Goal: Information Seeking & Learning: Learn about a topic

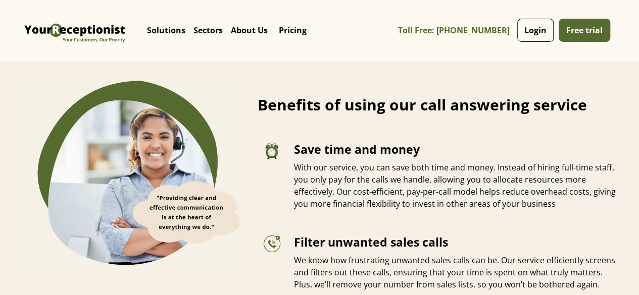
scroll to position [1747, 0]
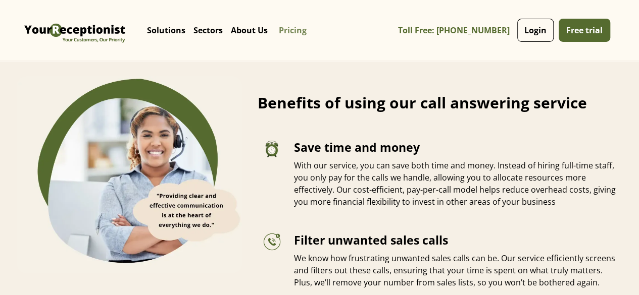
click at [313, 34] on link "Pricing" at bounding box center [293, 30] width 42 height 30
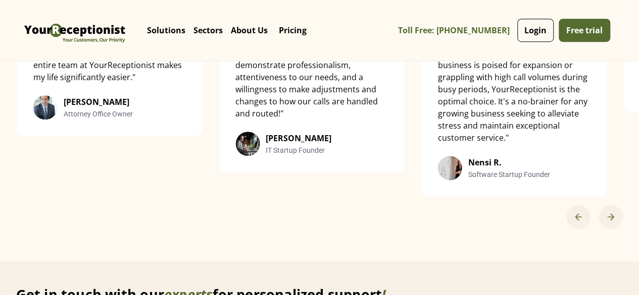
scroll to position [2264, 0]
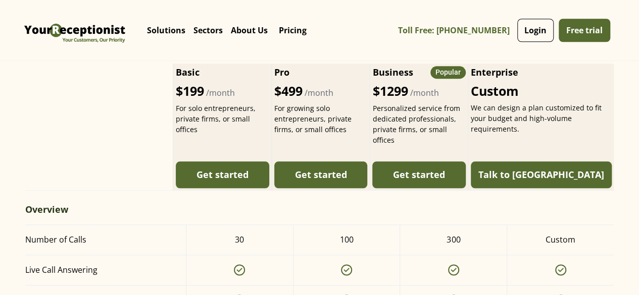
scroll to position [464, 0]
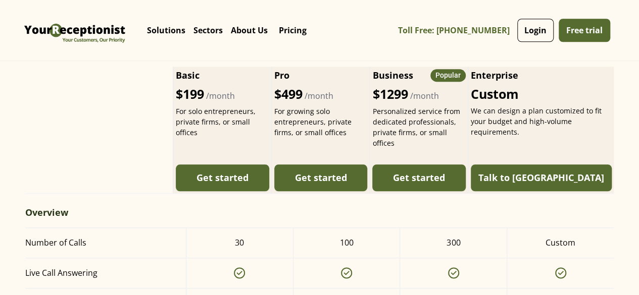
click at [363, 138] on div "For growing solo entrepreneurs, private firms, or small offices" at bounding box center [320, 122] width 93 height 32
click at [310, 138] on div "For growing solo entrepreneurs, private firms, or small offices" at bounding box center [320, 122] width 93 height 32
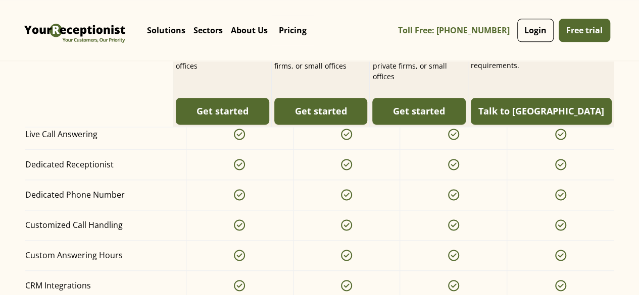
scroll to position [570, 0]
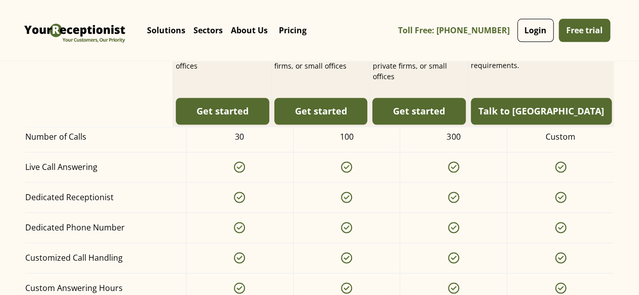
drag, startPoint x: 460, startPoint y: 176, endPoint x: 469, endPoint y: 165, distance: 13.6
click at [469, 152] on div "300" at bounding box center [452, 137] width 107 height 30
drag, startPoint x: 468, startPoint y: 165, endPoint x: 425, endPoint y: 164, distance: 43.4
click at [425, 152] on div "300" at bounding box center [452, 137] width 107 height 30
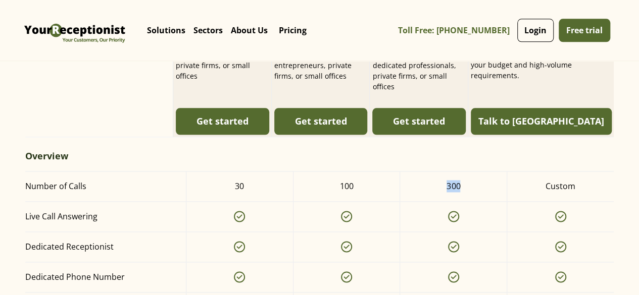
scroll to position [501, 0]
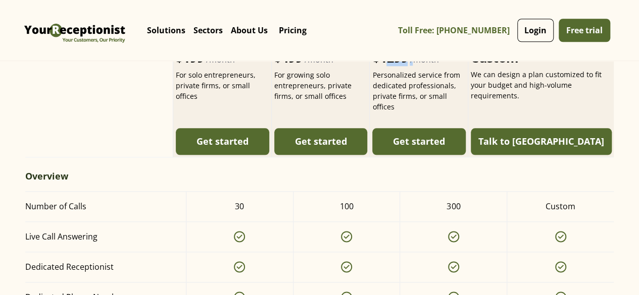
drag, startPoint x: 408, startPoint y: 89, endPoint x: 437, endPoint y: 95, distance: 29.8
click at [437, 66] on div "$1299 /month" at bounding box center [418, 58] width 93 height 16
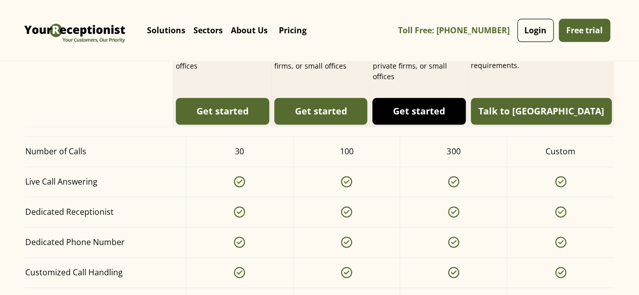
scroll to position [571, 0]
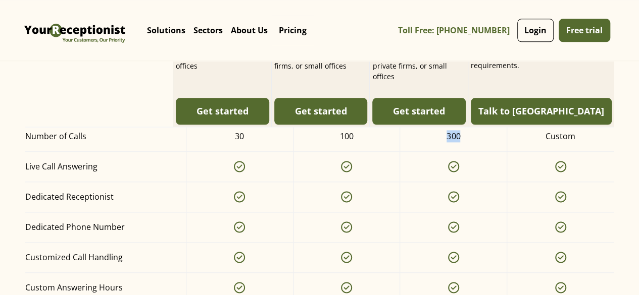
drag, startPoint x: 430, startPoint y: 170, endPoint x: 453, endPoint y: 174, distance: 23.6
click at [453, 151] on div "300" at bounding box center [452, 137] width 107 height 30
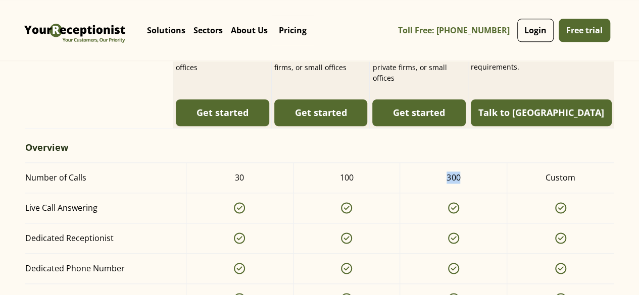
scroll to position [532, 0]
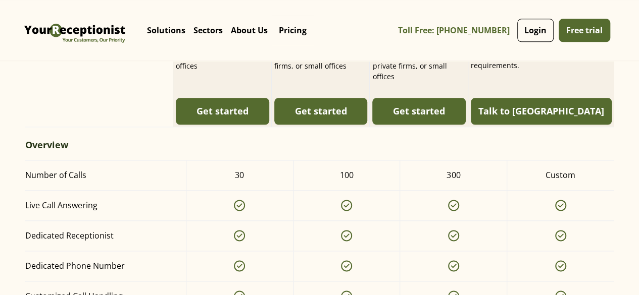
click at [453, 152] on div "Overview" at bounding box center [319, 145] width 588 height 14
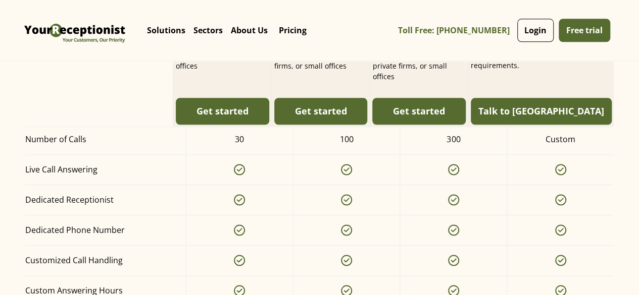
scroll to position [570, 0]
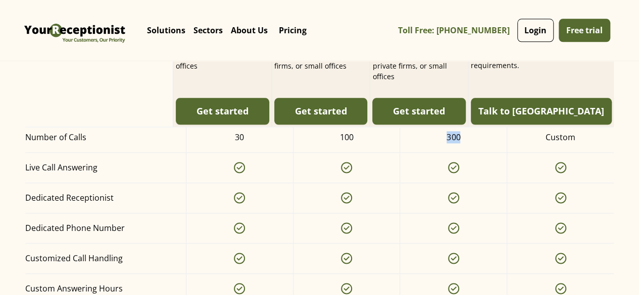
drag, startPoint x: 429, startPoint y: 163, endPoint x: 454, endPoint y: 164, distance: 24.8
click at [454, 152] on div "300" at bounding box center [452, 138] width 107 height 30
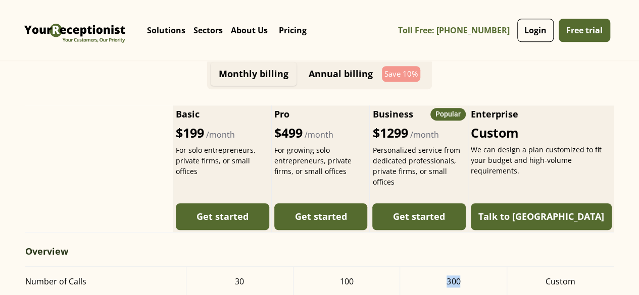
scroll to position [429, 0]
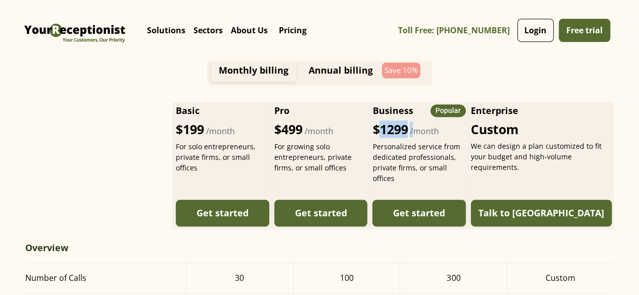
drag, startPoint x: 402, startPoint y: 161, endPoint x: 439, endPoint y: 166, distance: 37.7
click at [439, 137] on div "$1299 /month" at bounding box center [418, 130] width 93 height 16
drag, startPoint x: 403, startPoint y: 154, endPoint x: 434, endPoint y: 161, distance: 31.6
click at [434, 137] on div "$1299 /month" at bounding box center [418, 130] width 93 height 16
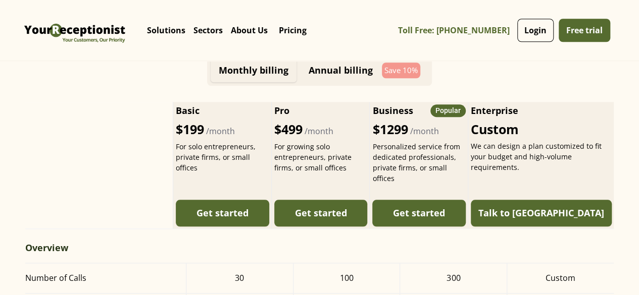
click at [434, 137] on div "$1299 /month" at bounding box center [418, 130] width 93 height 16
drag, startPoint x: 412, startPoint y: 166, endPoint x: 433, endPoint y: 166, distance: 20.7
click at [433, 137] on div "$1299 /month" at bounding box center [418, 130] width 93 height 16
drag, startPoint x: 407, startPoint y: 158, endPoint x: 438, endPoint y: 158, distance: 31.3
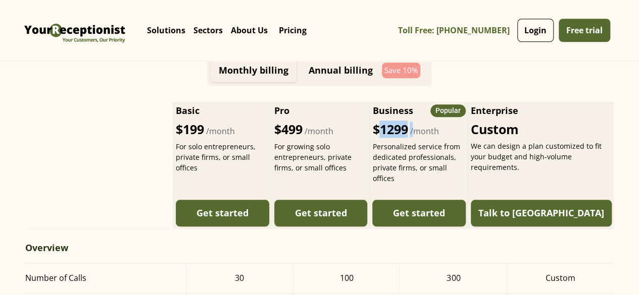
click at [438, 137] on div "$1299 /month" at bounding box center [418, 130] width 93 height 16
click at [84, 175] on div at bounding box center [98, 165] width 147 height 127
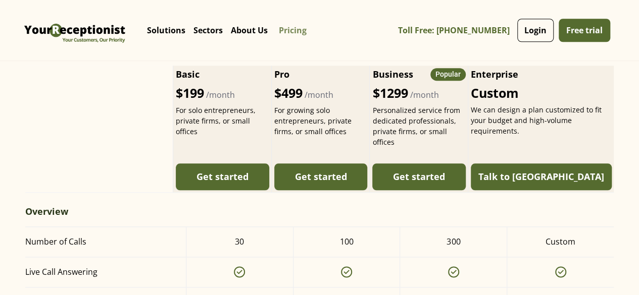
scroll to position [540, 0]
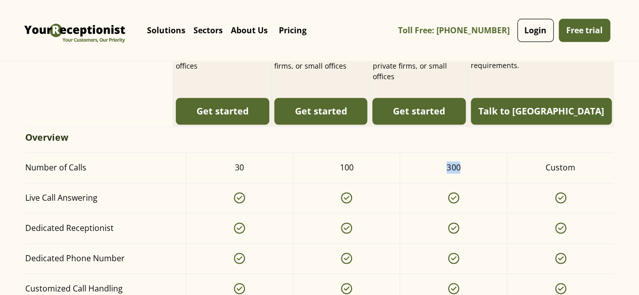
drag, startPoint x: 463, startPoint y: 191, endPoint x: 432, endPoint y: 197, distance: 31.9
click at [432, 183] on div "300" at bounding box center [452, 168] width 107 height 30
